Goal: Information Seeking & Learning: Find specific page/section

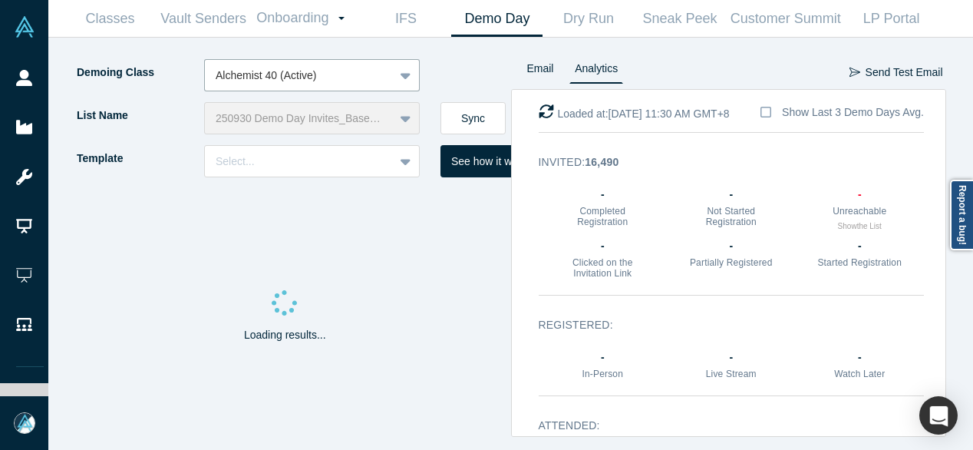
scroll to position [81, 0]
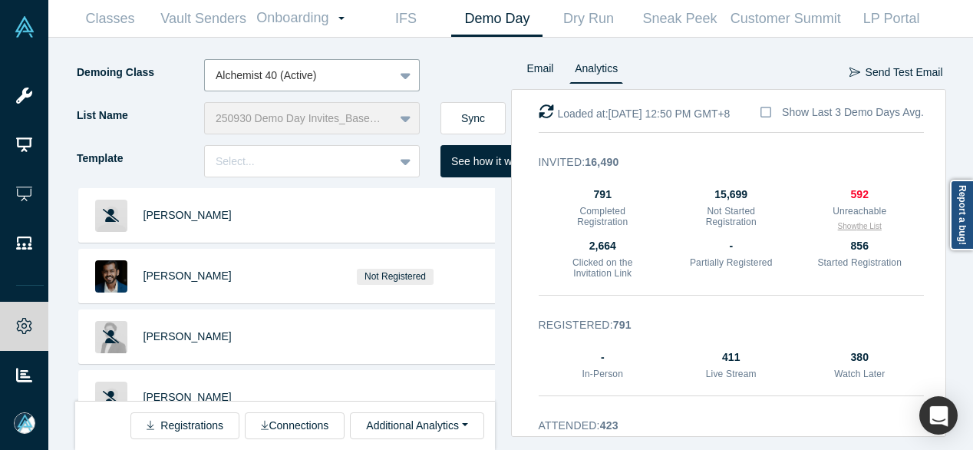
click at [859, 226] on button "Show the List" at bounding box center [860, 226] width 44 height 12
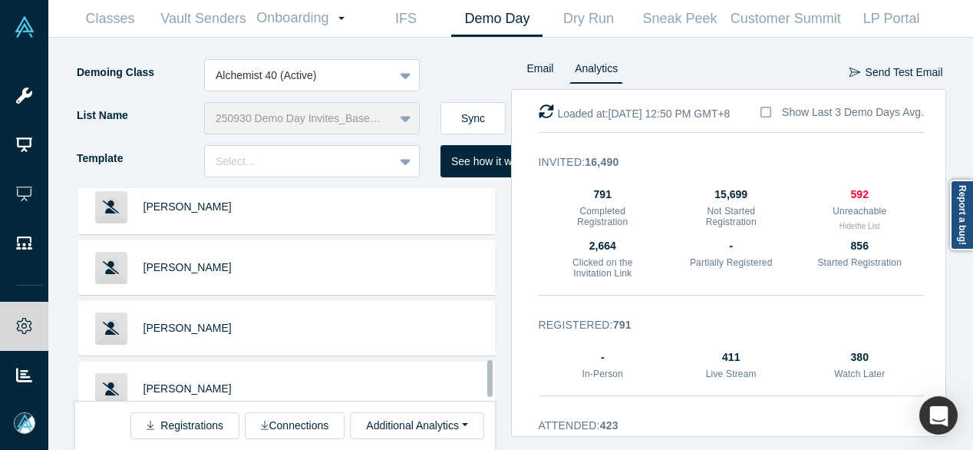
scroll to position [1014, 0]
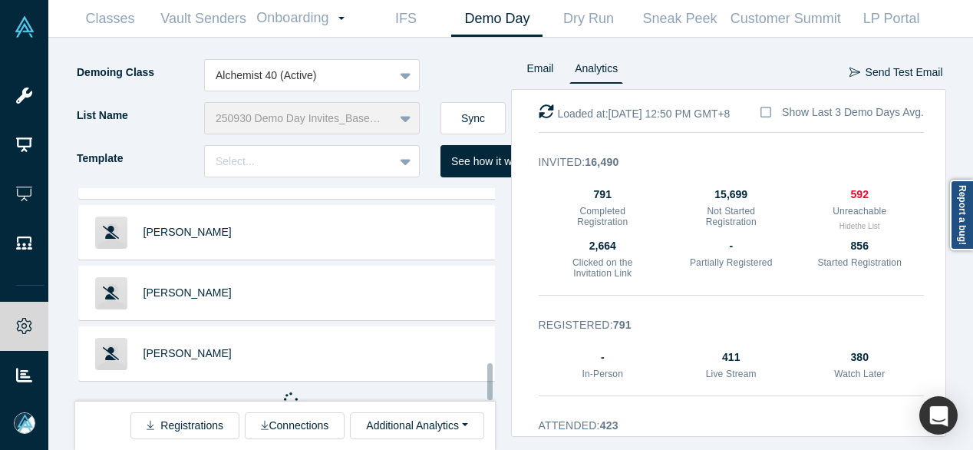
drag, startPoint x: 489, startPoint y: 216, endPoint x: 486, endPoint y: 392, distance: 176.5
click at [487, 392] on div at bounding box center [489, 381] width 5 height 37
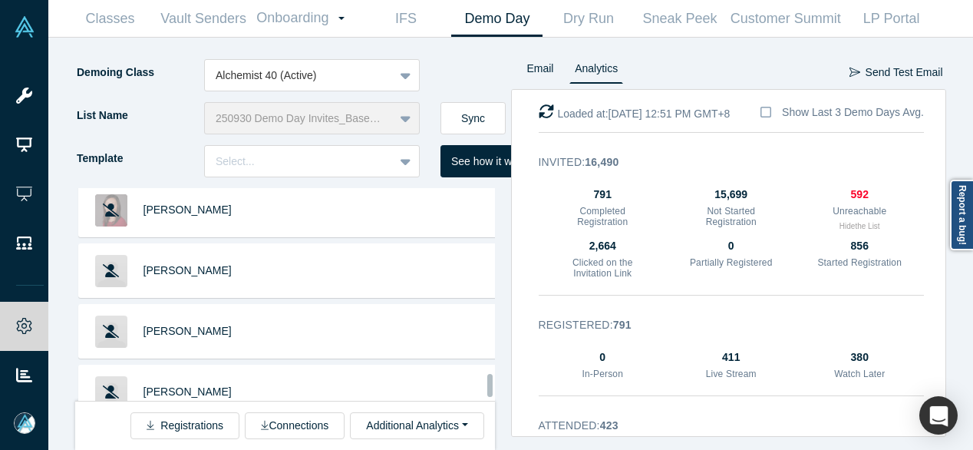
scroll to position [2216, 0]
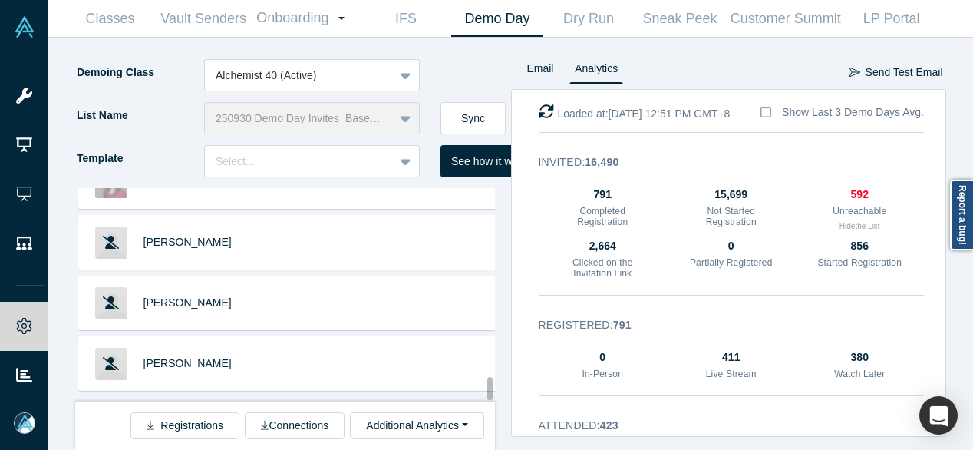
drag, startPoint x: 490, startPoint y: 291, endPoint x: 489, endPoint y: 398, distance: 107.4
click at [489, 398] on div at bounding box center [489, 388] width 5 height 23
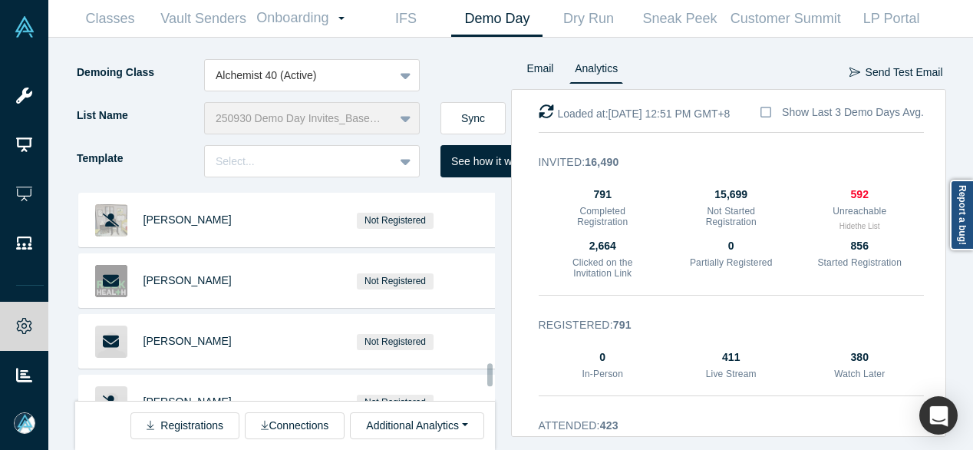
scroll to position [3134, 0]
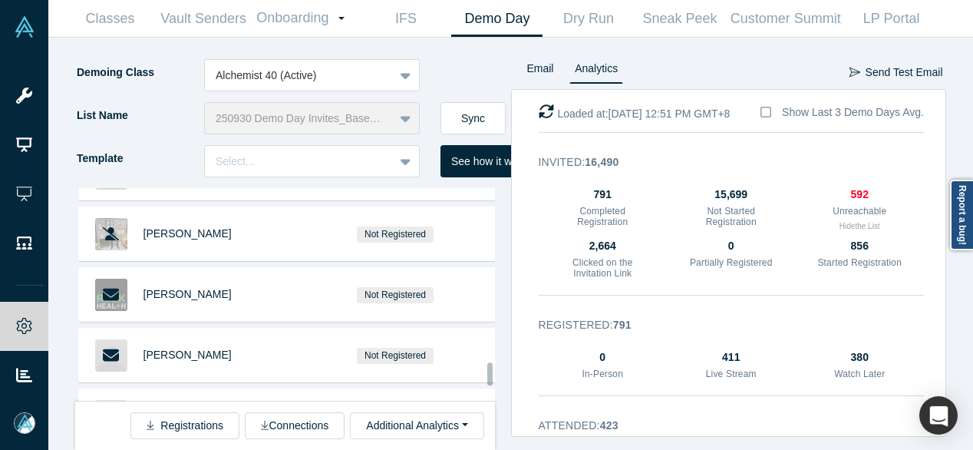
drag, startPoint x: 489, startPoint y: 318, endPoint x: 493, endPoint y: 369, distance: 50.8
click at [493, 369] on div at bounding box center [491, 294] width 5 height 209
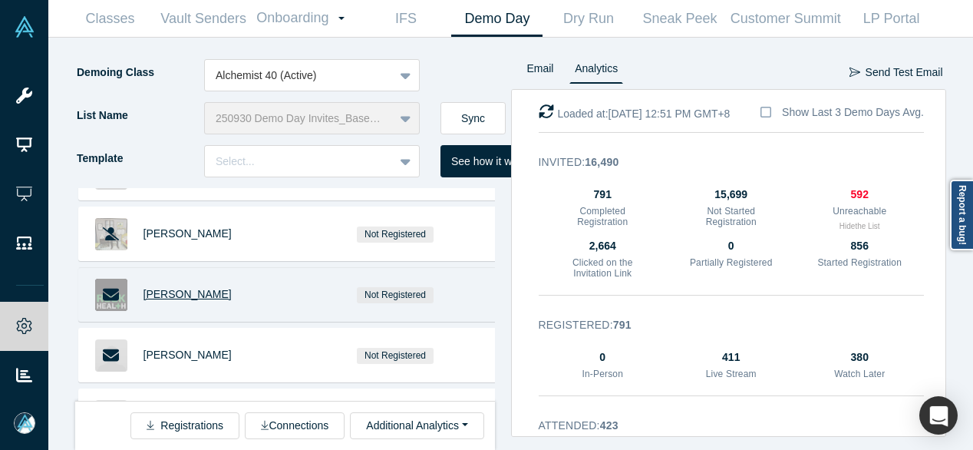
click at [183, 288] on span "[PERSON_NAME]" at bounding box center [187, 294] width 88 height 12
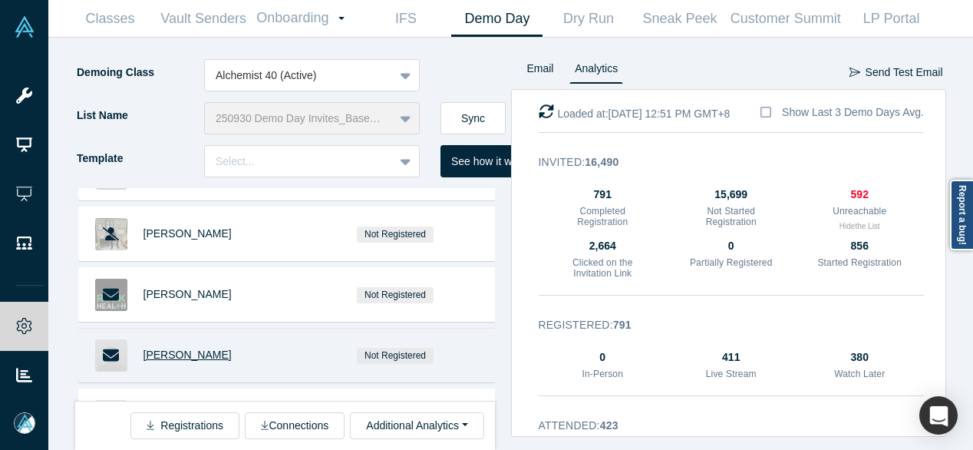
click at [174, 348] on span "[PERSON_NAME]" at bounding box center [187, 354] width 88 height 12
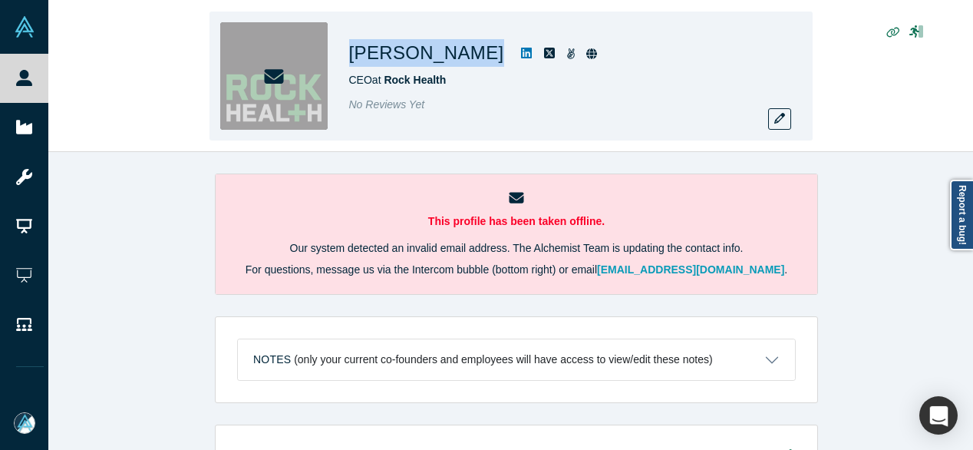
drag, startPoint x: 345, startPoint y: 46, endPoint x: 445, endPoint y: 56, distance: 100.2
click at [445, 56] on div "Halle Tecco CEO at Rock Health No Reviews Yet" at bounding box center [510, 76] width 603 height 129
copy div "[PERSON_NAME]"
click at [779, 122] on icon "button" at bounding box center [779, 118] width 11 height 11
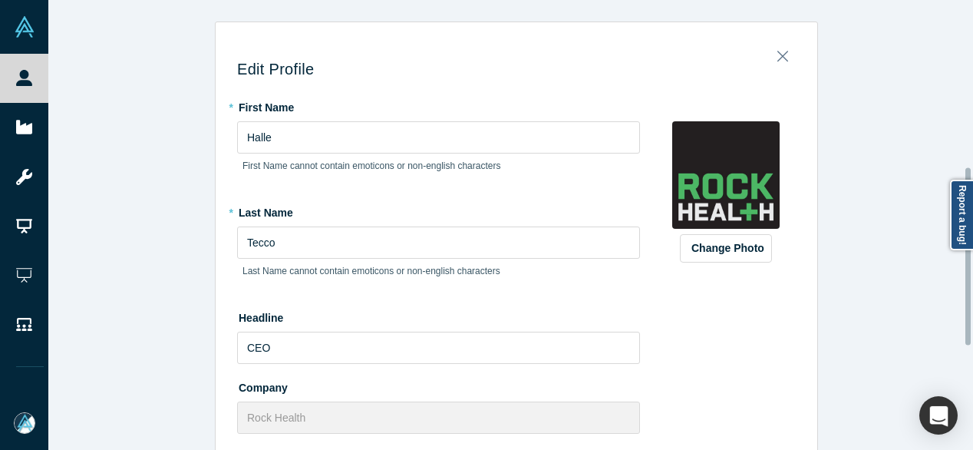
scroll to position [424, 0]
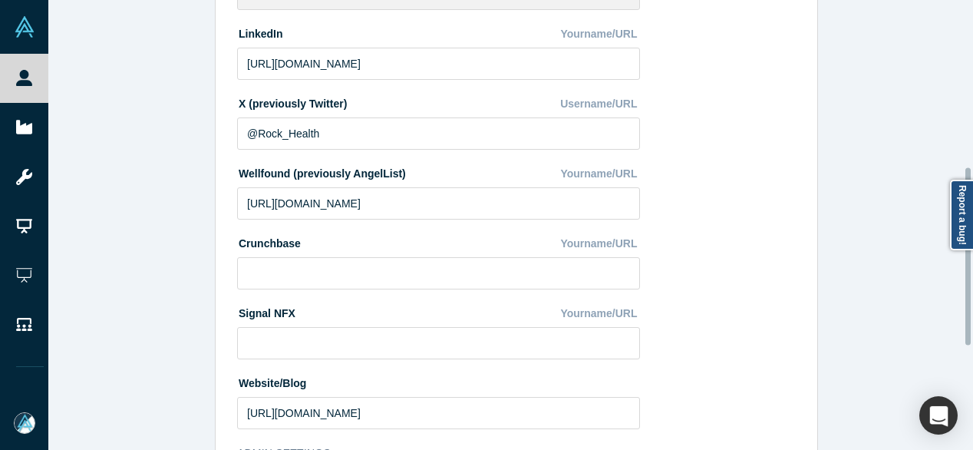
click at [971, 256] on div at bounding box center [969, 225] width 5 height 447
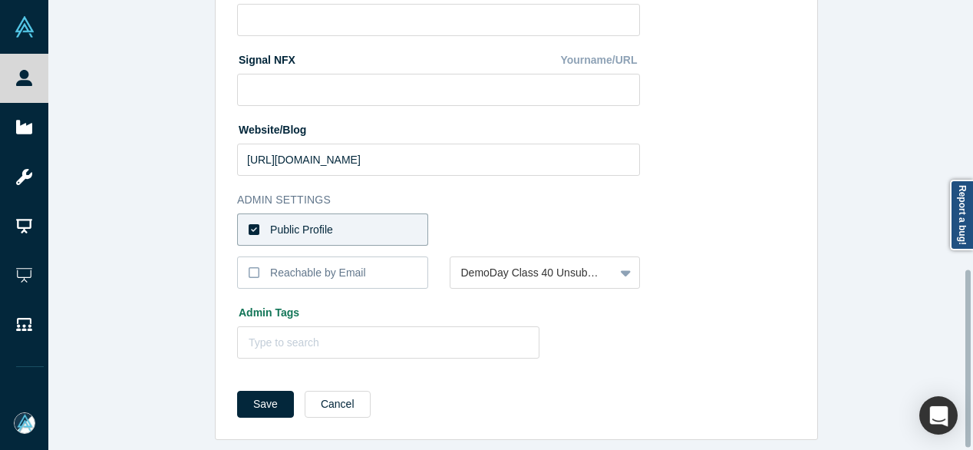
scroll to position [687, 0]
drag, startPoint x: 967, startPoint y: 271, endPoint x: 968, endPoint y: 377, distance: 105.9
click at [968, 377] on div at bounding box center [967, 359] width 5 height 177
click at [314, 400] on button "Cancel" at bounding box center [338, 404] width 66 height 27
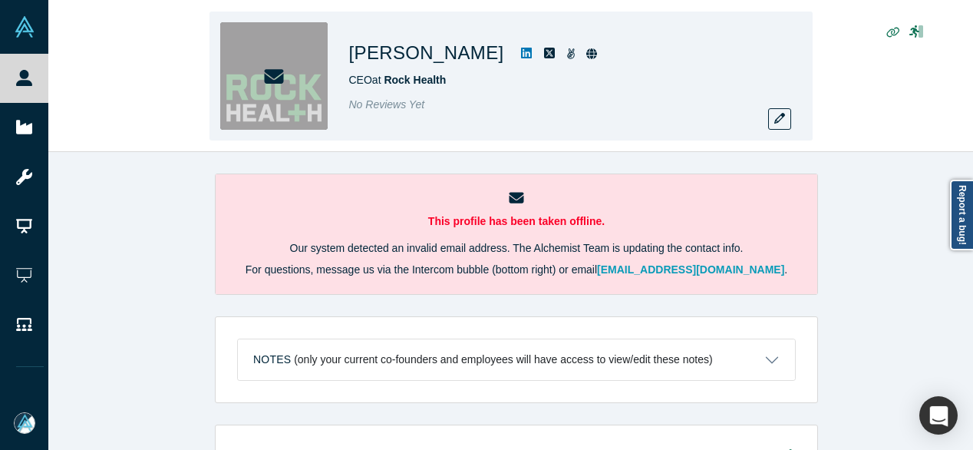
click at [453, 78] on div "CEO at Rock Health" at bounding box center [564, 80] width 430 height 16
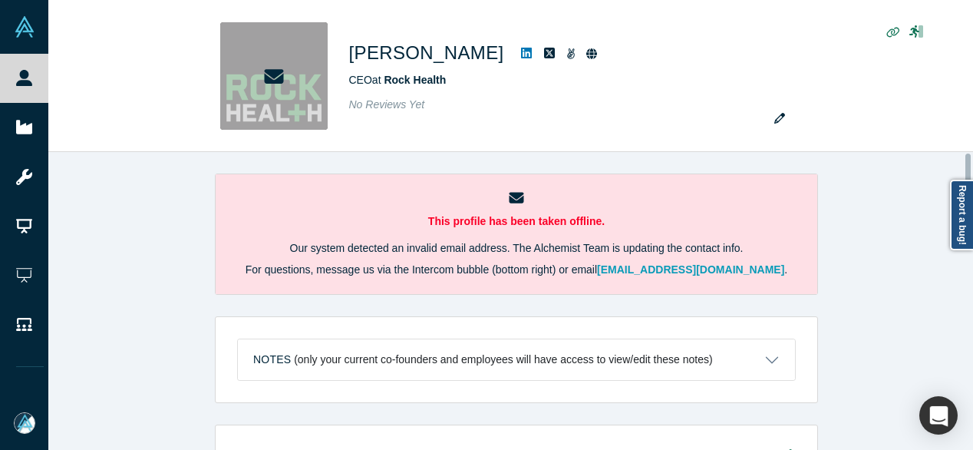
click at [971, 253] on div "This profile has been taken offline. Our system detected an invalid email addre…" at bounding box center [516, 306] width 936 height 309
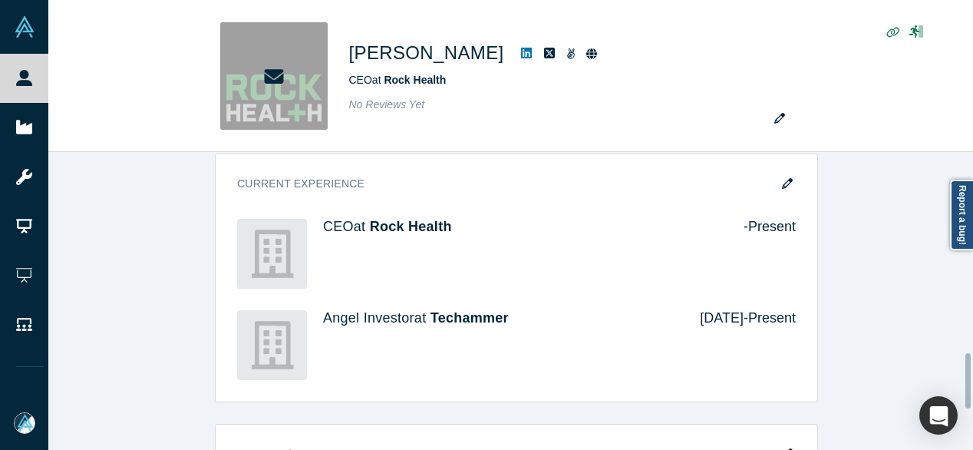
scroll to position [1093, 0]
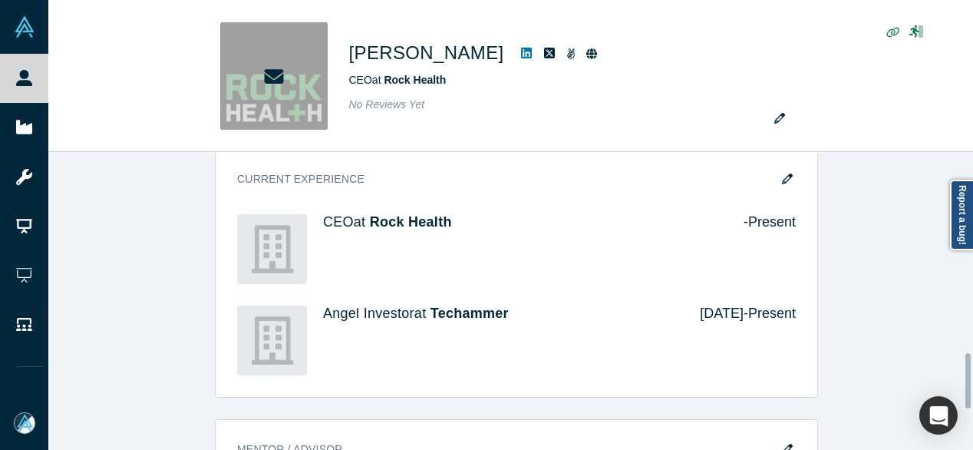
drag, startPoint x: 967, startPoint y: 166, endPoint x: 960, endPoint y: 365, distance: 199.6
click at [960, 365] on div "This profile has been taken offline. Our system detected an invalid email addre…" at bounding box center [510, 301] width 925 height 298
